Goal: Find specific page/section: Find specific page/section

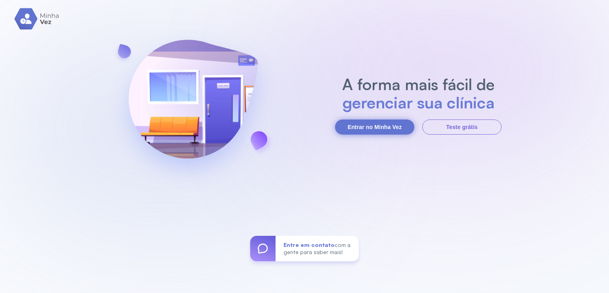
click at [344, 126] on button "Entrar no Minha Vez" at bounding box center [374, 126] width 79 height 15
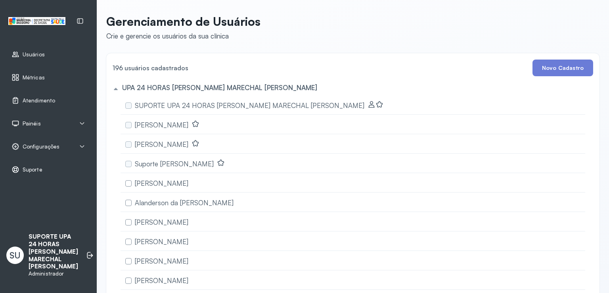
click at [59, 124] on div "Painéis" at bounding box center [48, 123] width 74 height 8
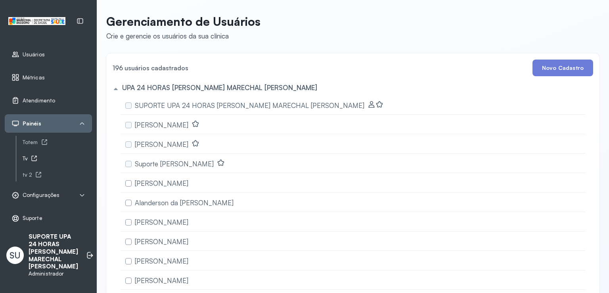
click at [38, 158] on div "Tv" at bounding box center [57, 158] width 69 height 7
click at [29, 171] on div "tv 2" at bounding box center [57, 174] width 69 height 7
